Goal: Task Accomplishment & Management: Use online tool/utility

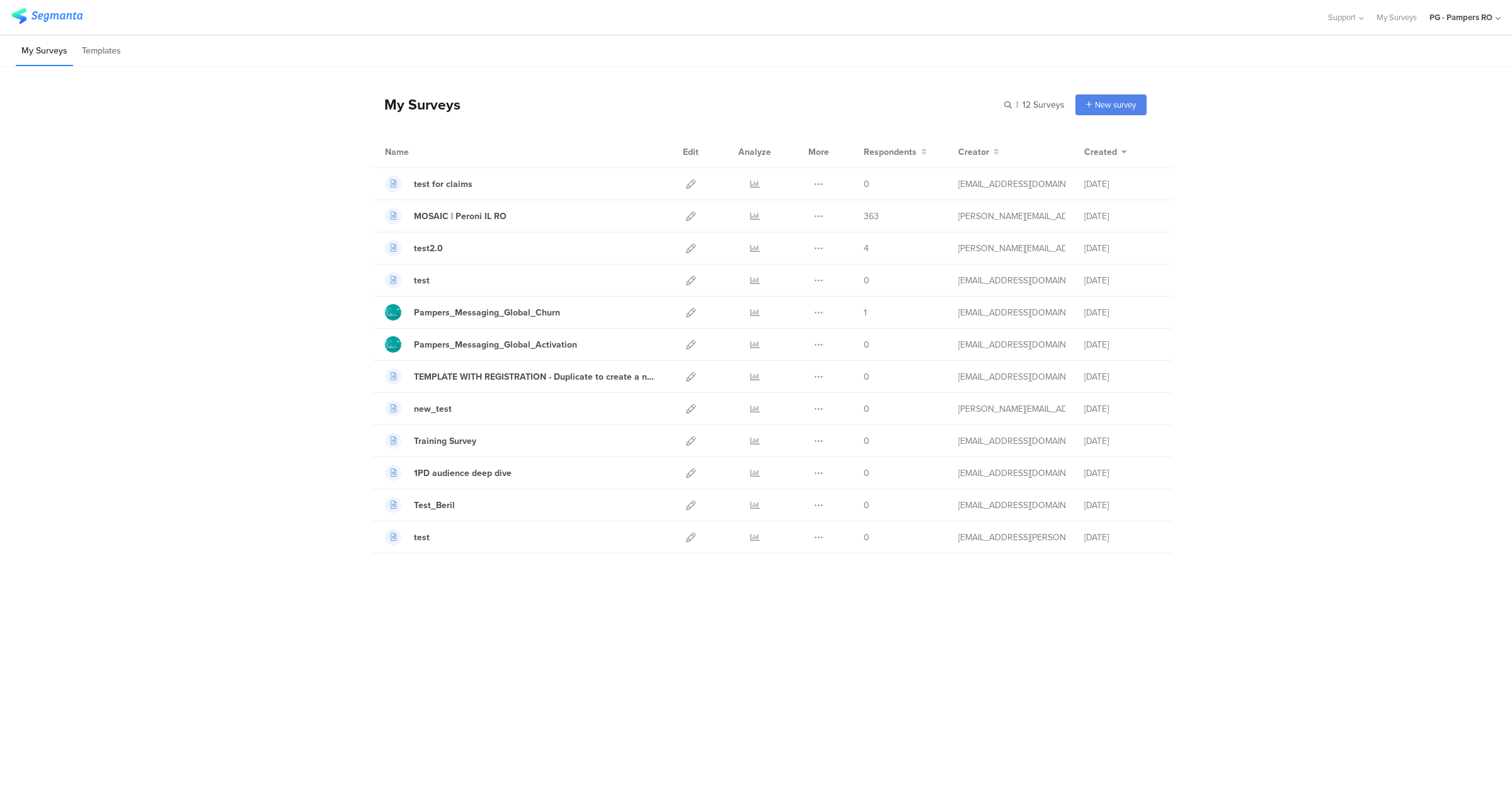
click at [1483, 20] on div "PG - Pampers RO" at bounding box center [1460, 17] width 63 height 12
click at [1414, 211] on span "PG - Pampers DE Janrain" at bounding box center [1398, 217] width 88 height 12
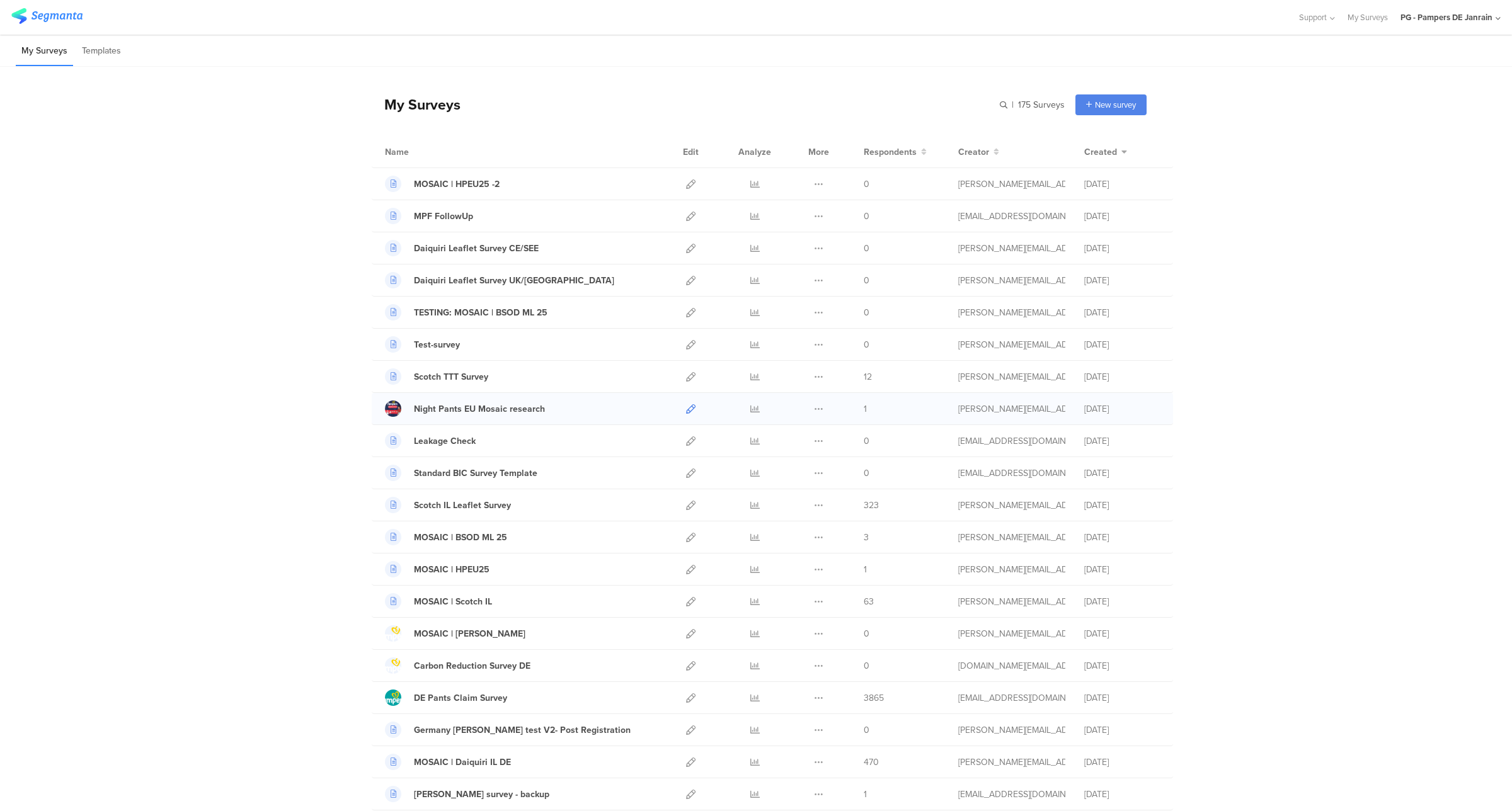
click at [686, 412] on icon at bounding box center [691, 409] width 9 height 9
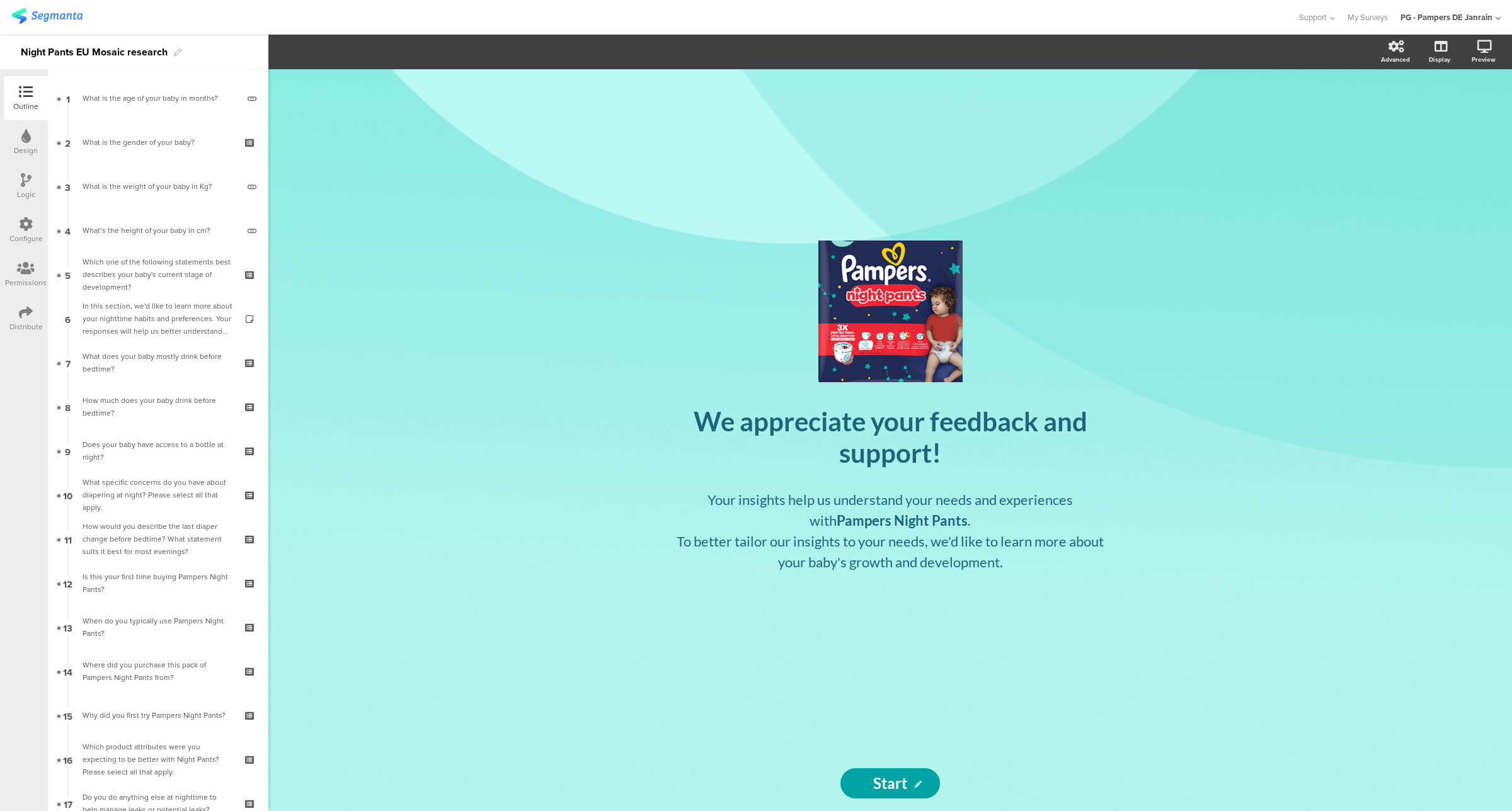
click at [19, 218] on icon at bounding box center [26, 224] width 14 height 14
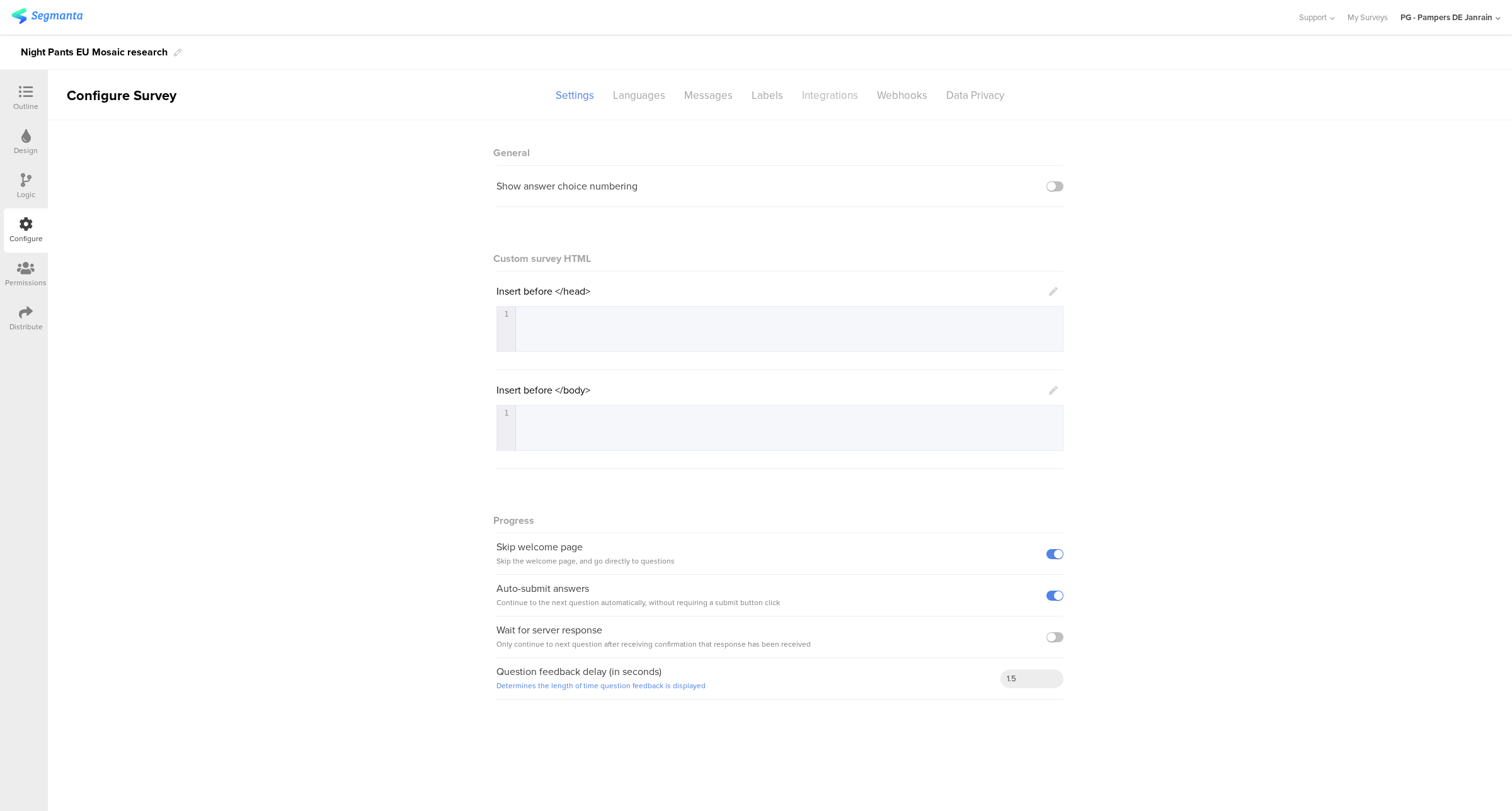
click at [841, 99] on div "Integrations" at bounding box center [830, 95] width 75 height 22
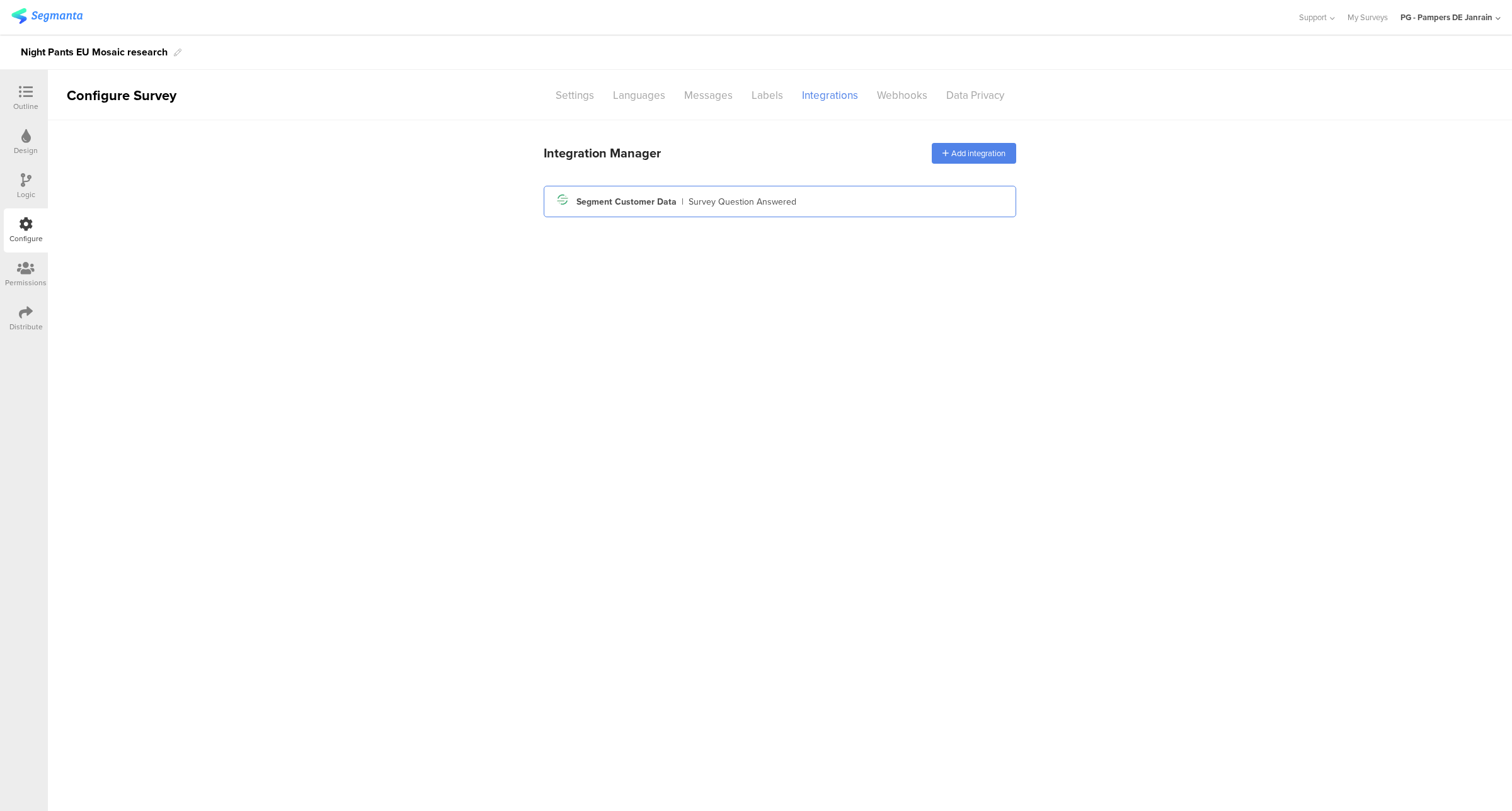
click at [776, 189] on div "Segment icon Created with Sketch. Segment Customer Data | Survey Question Answe…" at bounding box center [780, 202] width 472 height 32
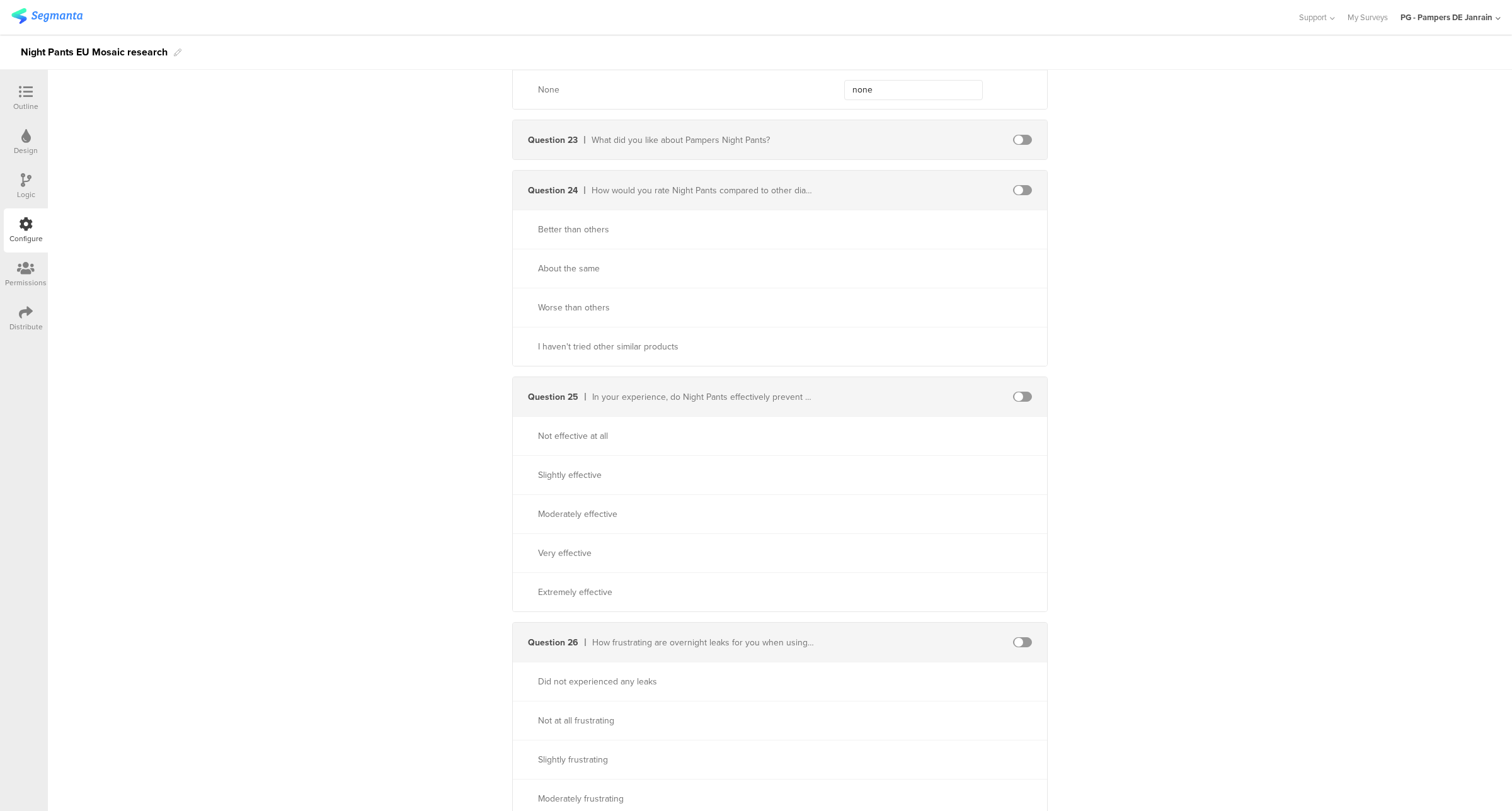
scroll to position [4723, 0]
